Goal: Find specific page/section: Find specific page/section

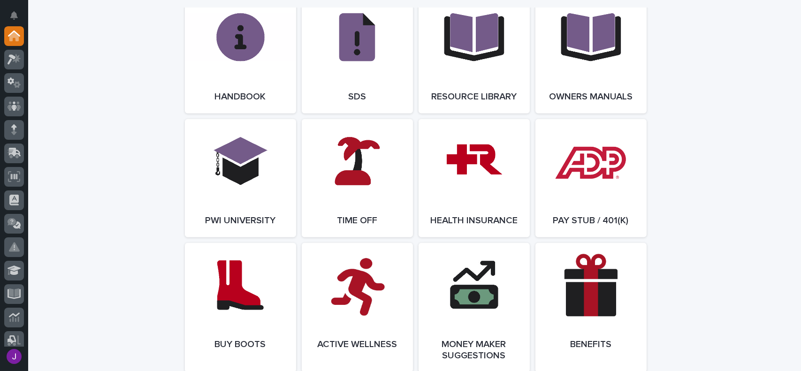
scroll to position [1220, 0]
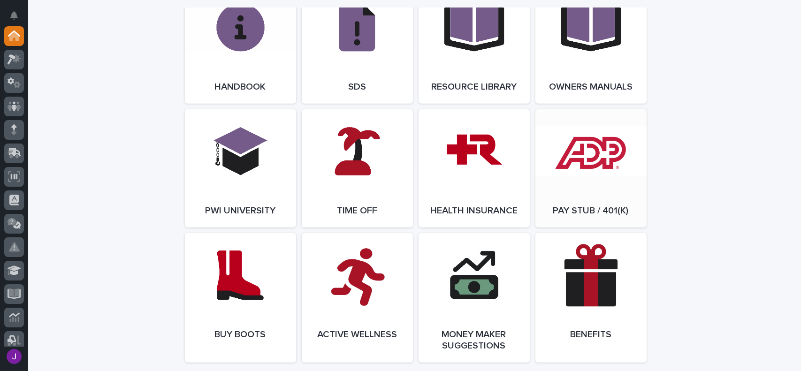
click at [543, 186] on link "Open Link" at bounding box center [591, 168] width 111 height 118
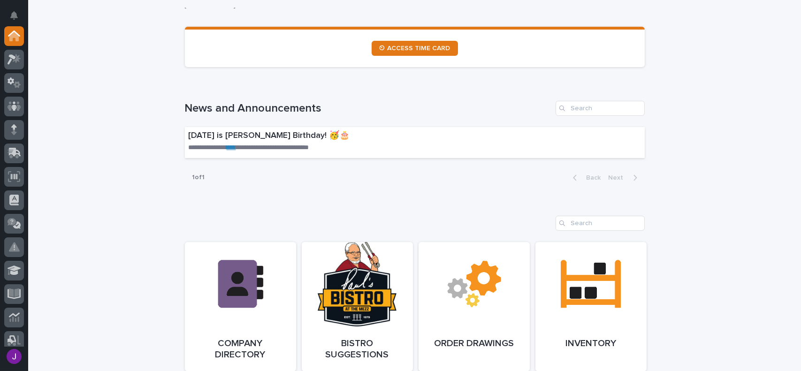
scroll to position [699, 0]
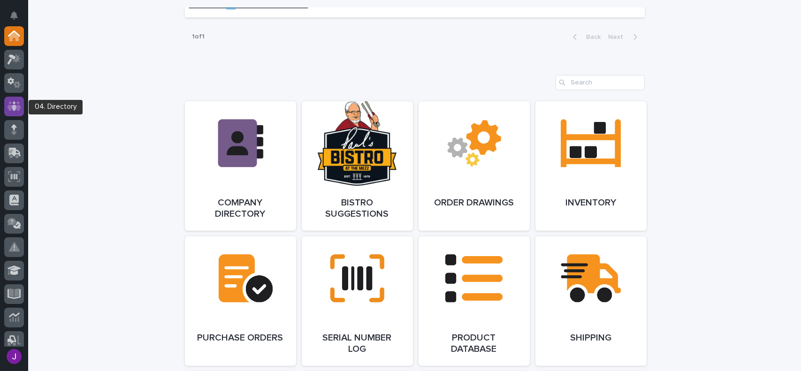
click at [19, 103] on icon at bounding box center [15, 106] width 14 height 11
